Goal: Communication & Community: Connect with others

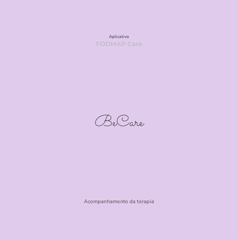
click at [146, 231] on section "Aplicativo FODMAP Care BeCare Acompanhamento da terapia" at bounding box center [119, 119] width 238 height 239
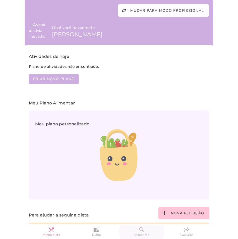
click at [0, 0] on slot "search" at bounding box center [0, 0] width 0 height 0
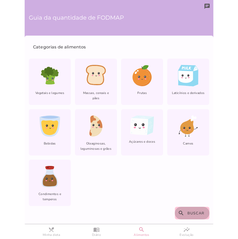
click at [188, 214] on span "Buscar" at bounding box center [195, 213] width 17 height 5
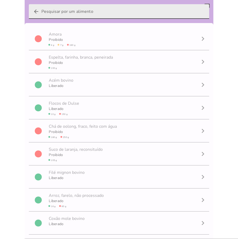
click at [95, 10] on input "arrow_back" at bounding box center [123, 11] width 164 height 15
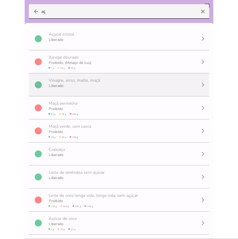
type input "a"
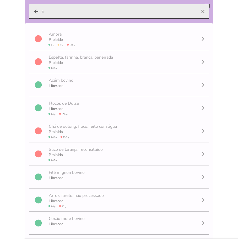
type input "a"
type mwc-textfield "a"
click at [200, 12] on icon "clear" at bounding box center [203, 11] width 13 height 13
click at [197, 12] on input "a" at bounding box center [118, 11] width 155 height 15
click at [199, 10] on icon "clear" at bounding box center [203, 11] width 13 height 13
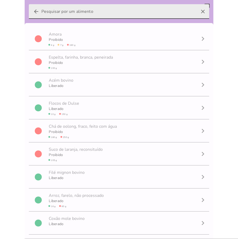
click at [197, 10] on input "arrow_back clear" at bounding box center [118, 11] width 155 height 15
click at [197, 11] on icon "clear" at bounding box center [203, 11] width 13 height 13
click at [197, 11] on input "arrow_back clear" at bounding box center [118, 11] width 155 height 15
click at [36, 12] on icon "arrow_back" at bounding box center [36, 11] width 6 height 6
click at [41, 12] on input "arrow_back clear" at bounding box center [118, 11] width 155 height 15
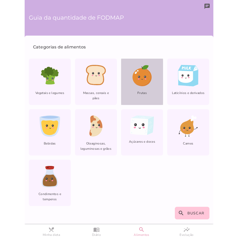
click at [137, 88] on div "Frutas" at bounding box center [142, 82] width 42 height 46
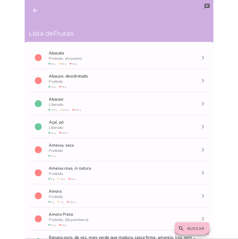
click at [0, 0] on slot "search" at bounding box center [0, 0] width 0 height 0
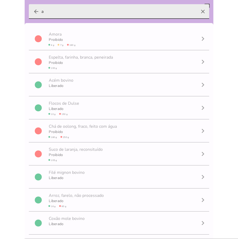
click at [98, 15] on input "a" at bounding box center [118, 11] width 155 height 15
click at [33, 10] on label "arrow_back a clear" at bounding box center [119, 11] width 180 height 15
click at [41, 10] on input "a" at bounding box center [118, 11] width 155 height 15
click at [35, 12] on icon "arrow_back" at bounding box center [36, 11] width 6 height 6
click at [41, 12] on input "a" at bounding box center [118, 11] width 155 height 15
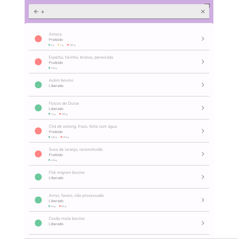
click at [0, 0] on icon "arrow_back" at bounding box center [0, 0] width 0 height 0
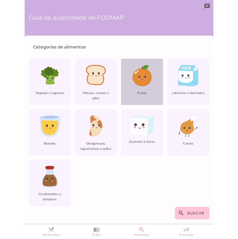
click at [152, 80] on div "Frutas" at bounding box center [142, 82] width 42 height 46
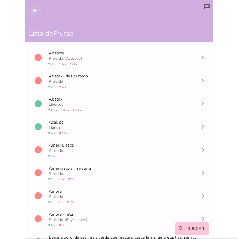
click at [37, 9] on icon "arrow_back" at bounding box center [35, 10] width 6 height 6
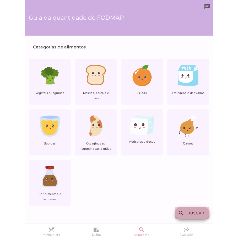
click at [192, 213] on span "Buscar" at bounding box center [195, 213] width 17 height 5
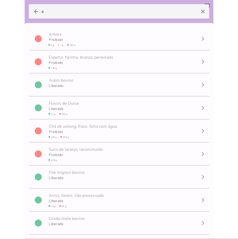
drag, startPoint x: 31, startPoint y: 17, endPoint x: 27, endPoint y: 18, distance: 3.9
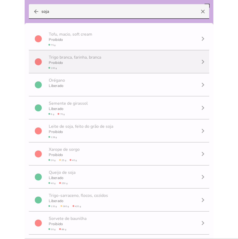
scroll to position [0, 0]
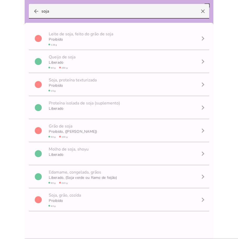
type input "soja"
type mwc-textfield "soja"
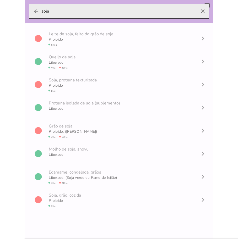
click at [34, 12] on icon "arrow_back" at bounding box center [36, 11] width 6 height 6
click at [41, 12] on input "soja" at bounding box center [118, 11] width 155 height 15
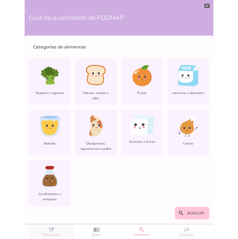
click at [0, 0] on slot "restaurant_menu" at bounding box center [0, 0] width 0 height 0
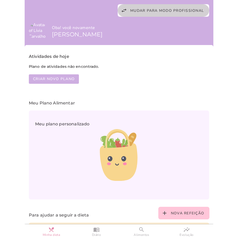
click at [166, 9] on span "Mudar para modo profissional" at bounding box center [167, 10] width 74 height 5
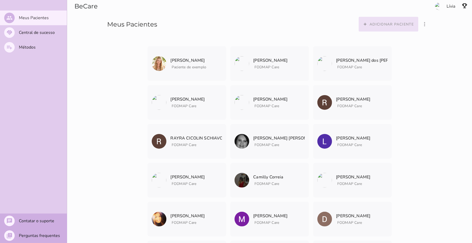
click at [238, 21] on button "add Adicionar paciente" at bounding box center [389, 24] width 60 height 15
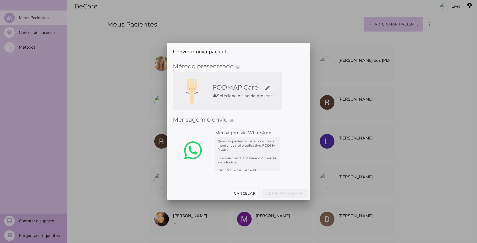
click at [238, 112] on fieldset "Mensagem e envio help Enviar o convite Como funciona o convite? Preencha os dad…" at bounding box center [238, 144] width 131 height 65
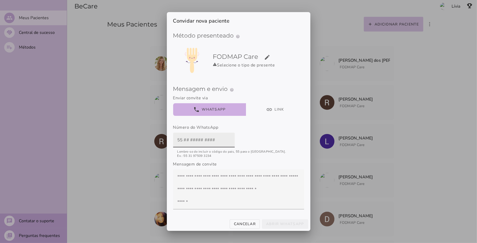
click at [190, 140] on input "text" at bounding box center [204, 139] width 53 height 15
paste input "11 97717-6552"
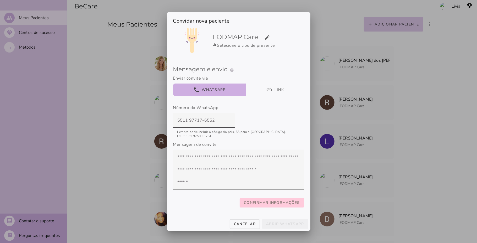
type input "5511 97717-6552"
type mwc-textfield "5511 97717-6552"
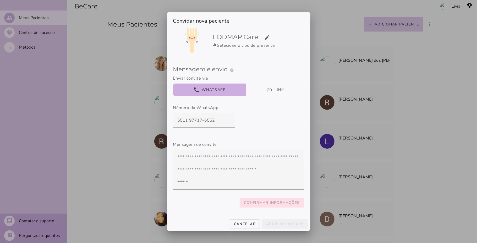
click at [0, 0] on slot "Confirmar informações" at bounding box center [0, 0] width 0 height 0
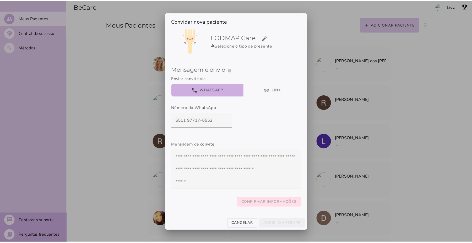
scroll to position [0, 0]
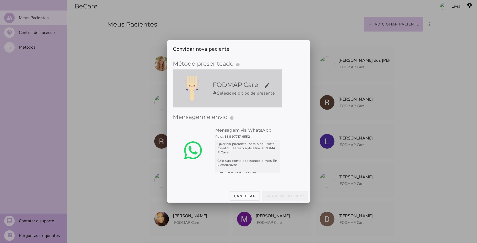
click at [238, 86] on h5 "FODMAP Care edit" at bounding box center [246, 84] width 67 height 8
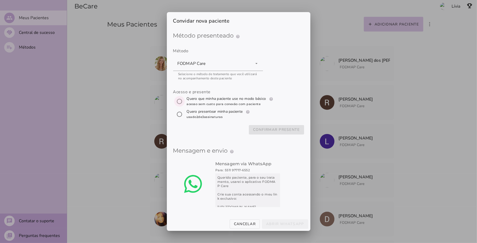
click at [181, 99] on input "[object Object]" at bounding box center [179, 101] width 13 height 13
radio input "****"
type mwc-radio "trial-extension"
click at [0, 0] on slot "Confirmar presente" at bounding box center [0, 0] width 0 height 0
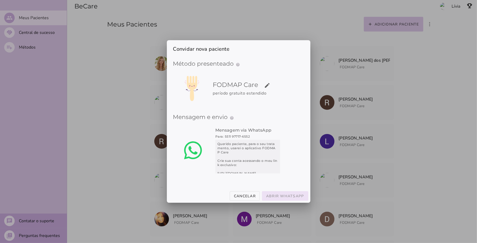
click at [0, 0] on slot "Abrir WhatsApp" at bounding box center [0, 0] width 0 height 0
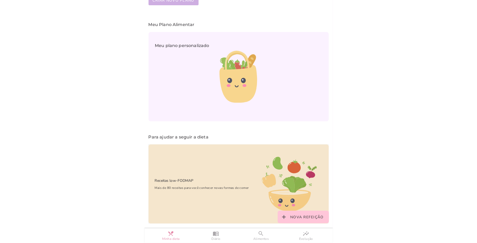
scroll to position [81, 0]
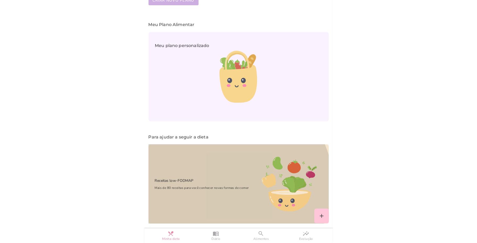
click at [221, 177] on div "Receitas low-FODMAP Mais de 80 receitas para você conhecer novas formas de comer" at bounding box center [199, 183] width 101 height 25
